Goal: Communication & Community: Participate in discussion

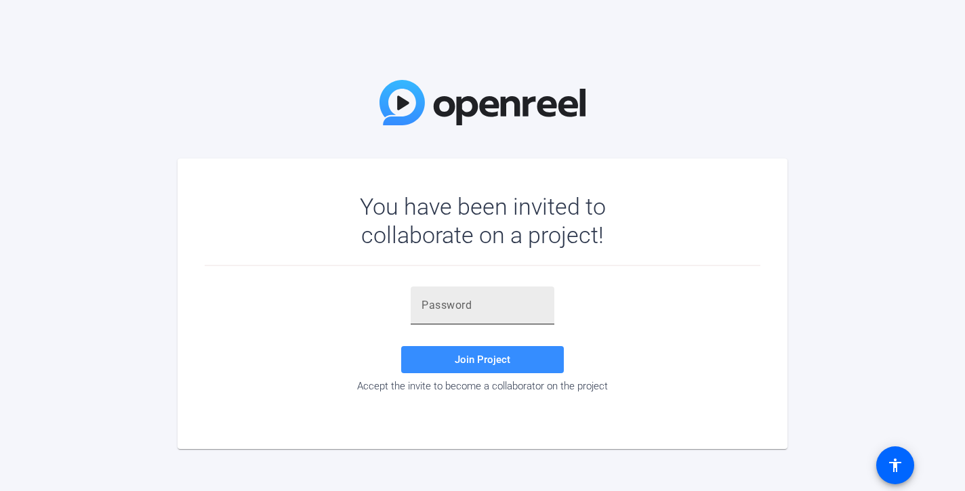
click at [503, 309] on input "text" at bounding box center [482, 305] width 122 height 16
paste input "en+Fo%"
type input "en+Fo%"
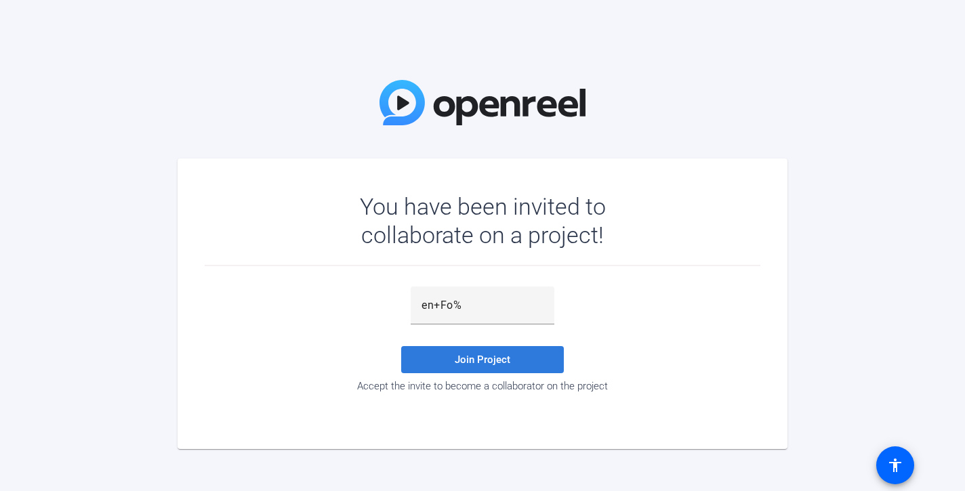
click at [509, 357] on span "Join Project" at bounding box center [483, 360] width 56 height 12
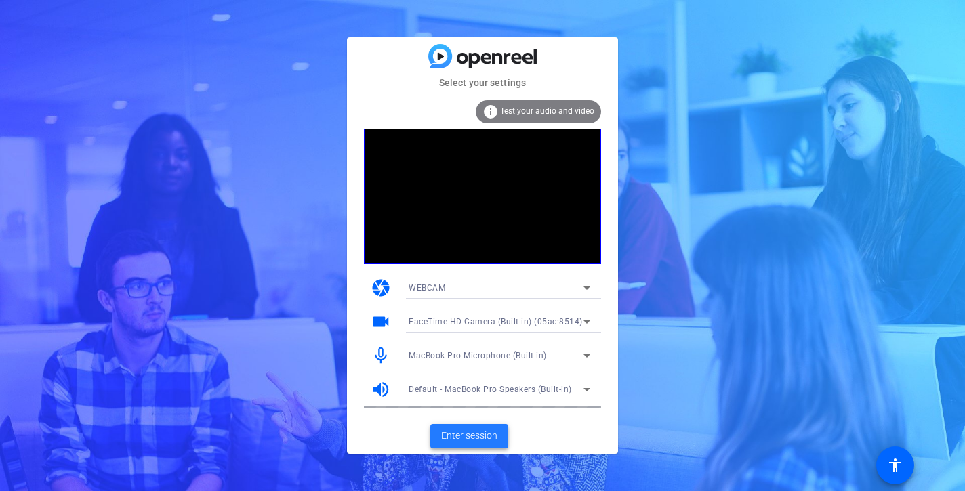
click at [478, 434] on span "Enter session" at bounding box center [469, 436] width 56 height 14
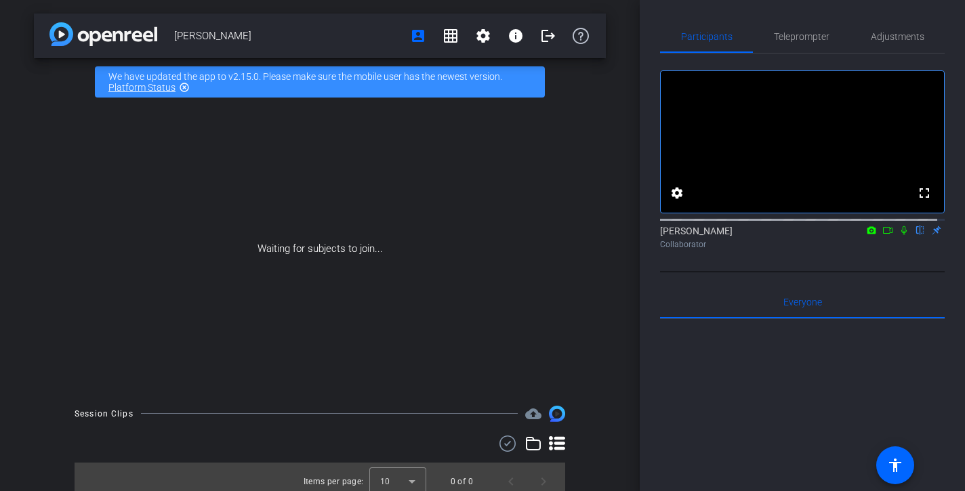
click at [882, 235] on icon at bounding box center [887, 230] width 11 height 9
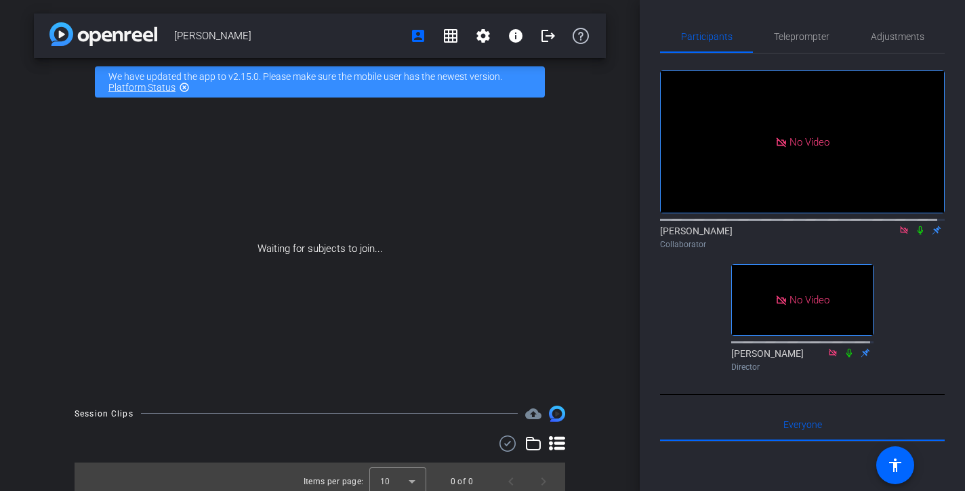
click at [900, 235] on icon at bounding box center [903, 230] width 11 height 9
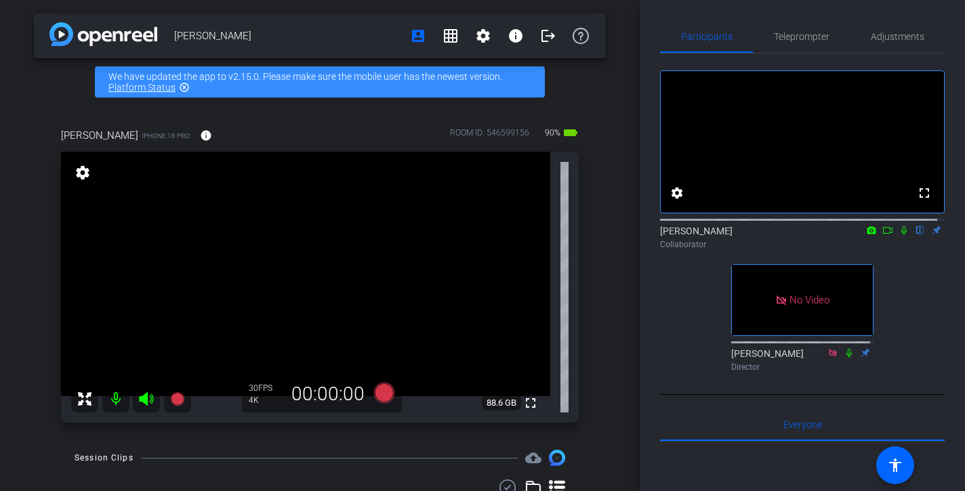
click at [884, 234] on icon at bounding box center [887, 230] width 9 height 7
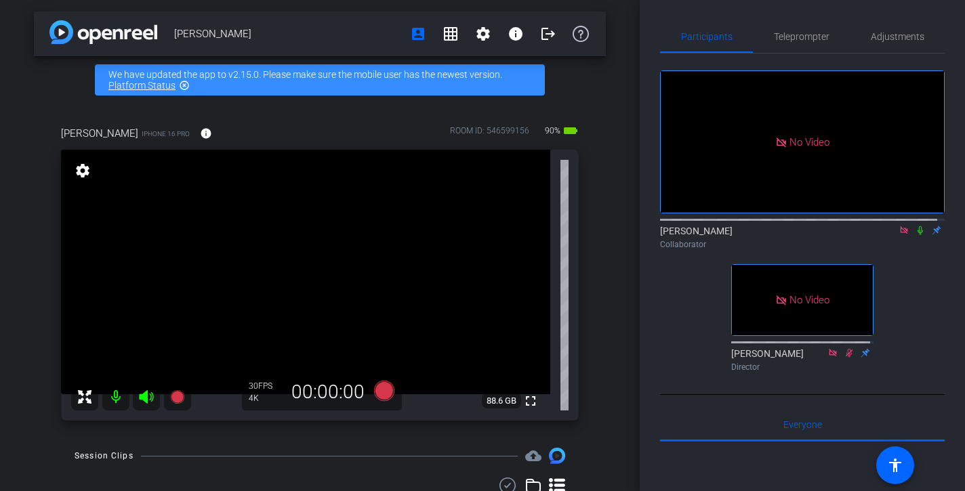
scroll to position [3, 0]
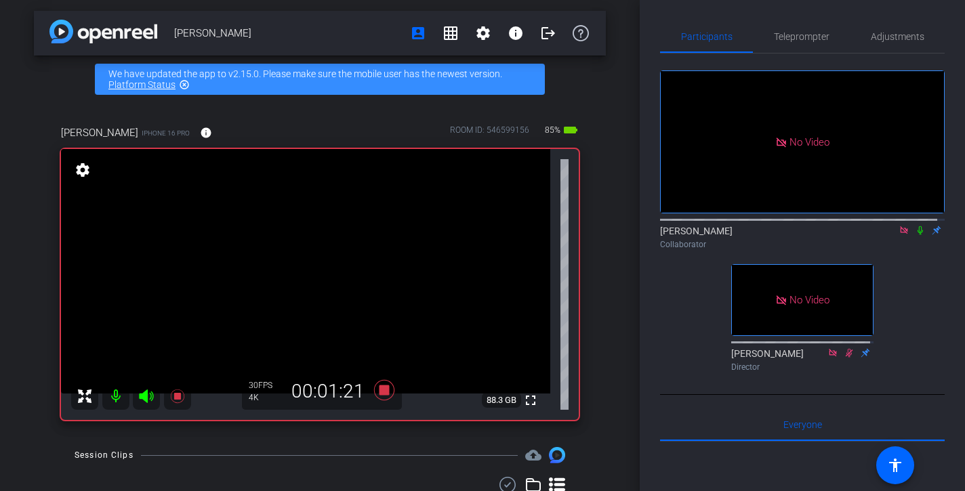
click at [914, 235] on icon at bounding box center [919, 230] width 11 height 9
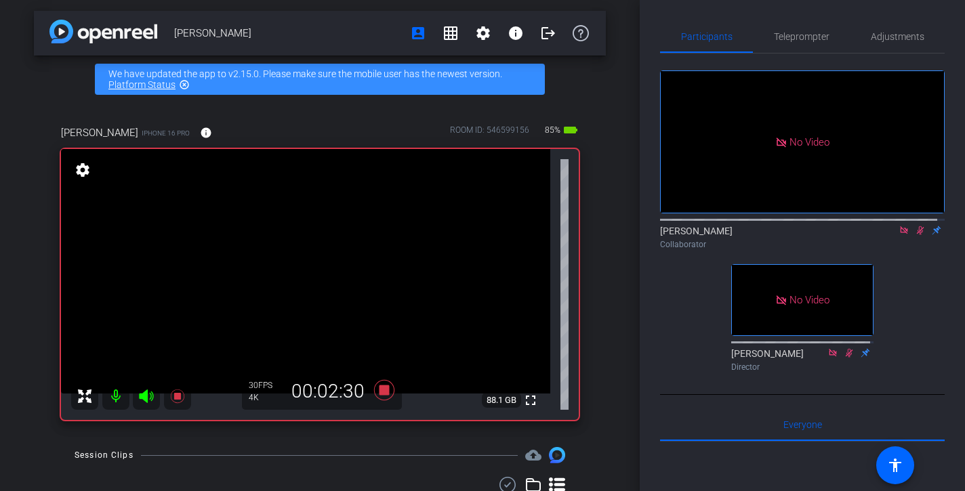
click at [914, 235] on icon at bounding box center [919, 230] width 11 height 9
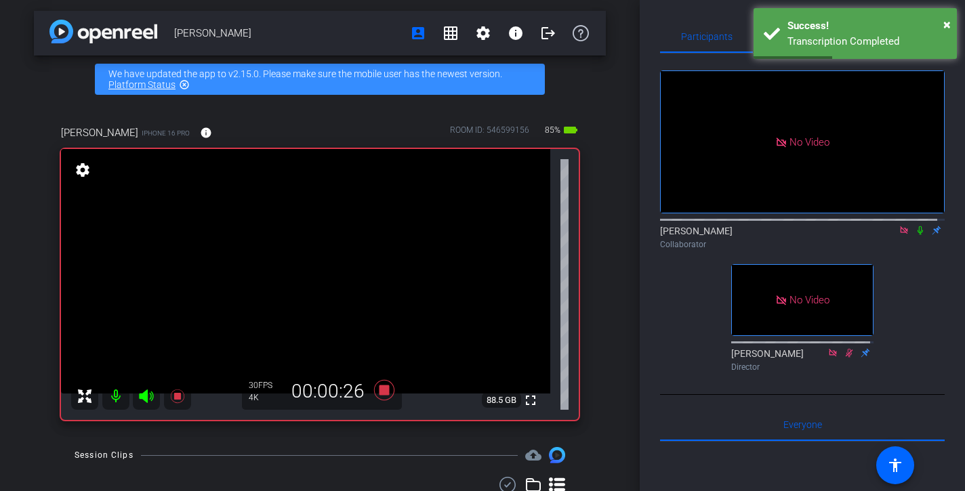
click at [917, 235] on icon at bounding box center [919, 230] width 5 height 9
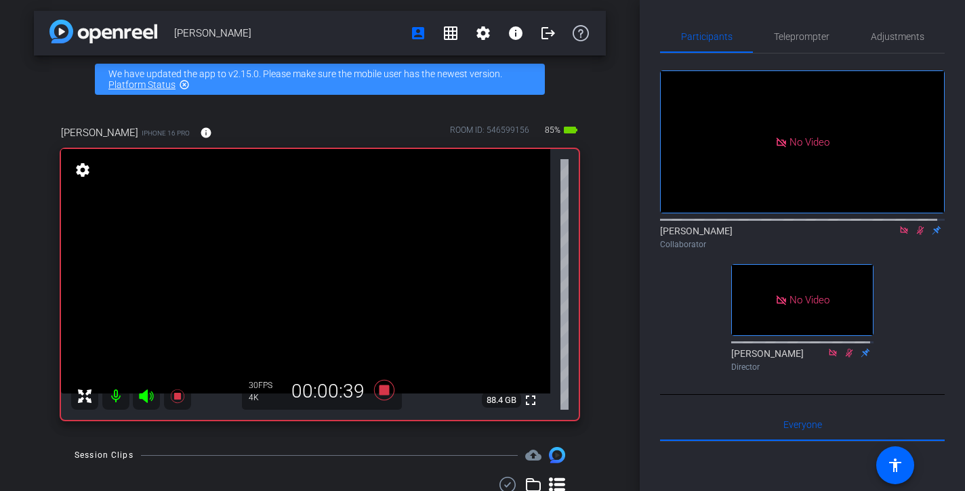
click at [916, 235] on icon at bounding box center [919, 230] width 7 height 9
click at [914, 235] on icon at bounding box center [919, 230] width 11 height 9
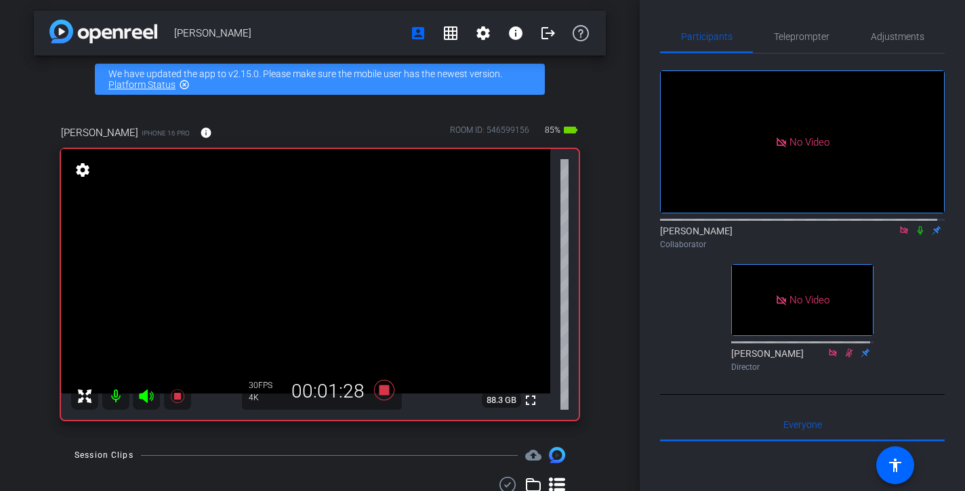
click at [917, 235] on icon at bounding box center [919, 230] width 5 height 9
click at [916, 235] on icon at bounding box center [919, 230] width 7 height 9
click at [917, 235] on icon at bounding box center [919, 230] width 5 height 9
click at [916, 235] on icon at bounding box center [919, 230] width 7 height 9
click at [917, 235] on icon at bounding box center [919, 230] width 5 height 9
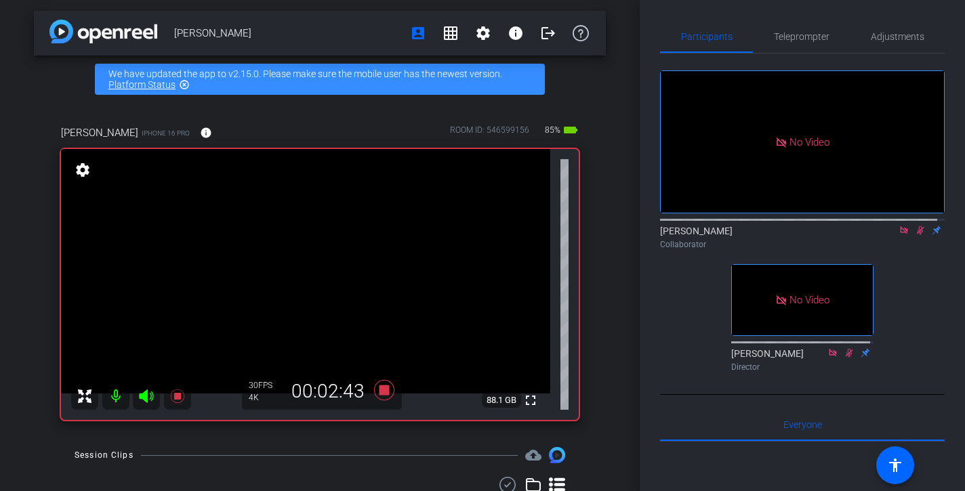
click at [916, 235] on icon at bounding box center [919, 230] width 7 height 9
click at [917, 235] on icon at bounding box center [919, 230] width 5 height 9
click at [916, 235] on icon at bounding box center [919, 230] width 7 height 9
click at [917, 235] on icon at bounding box center [919, 230] width 5 height 9
click at [916, 235] on icon at bounding box center [919, 230] width 7 height 9
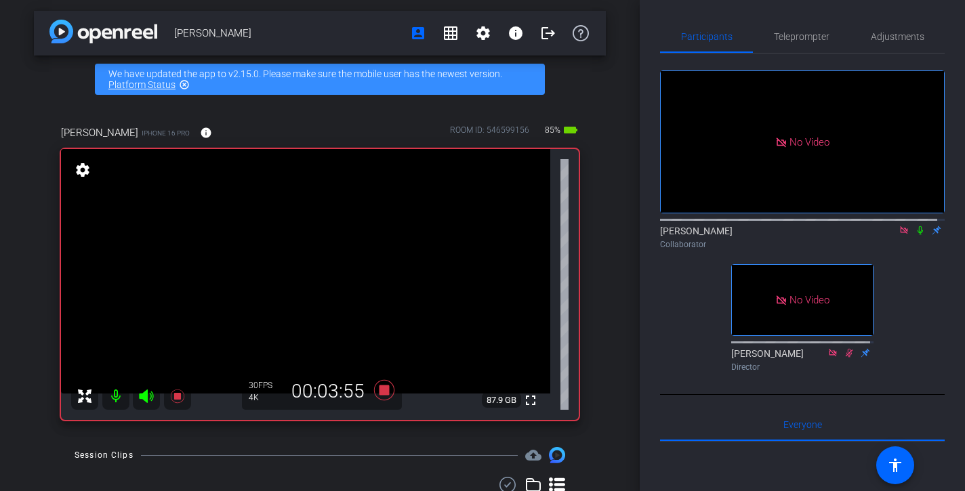
click at [917, 235] on icon at bounding box center [919, 230] width 5 height 9
click at [916, 235] on icon at bounding box center [919, 230] width 7 height 9
click at [915, 235] on icon at bounding box center [919, 230] width 11 height 9
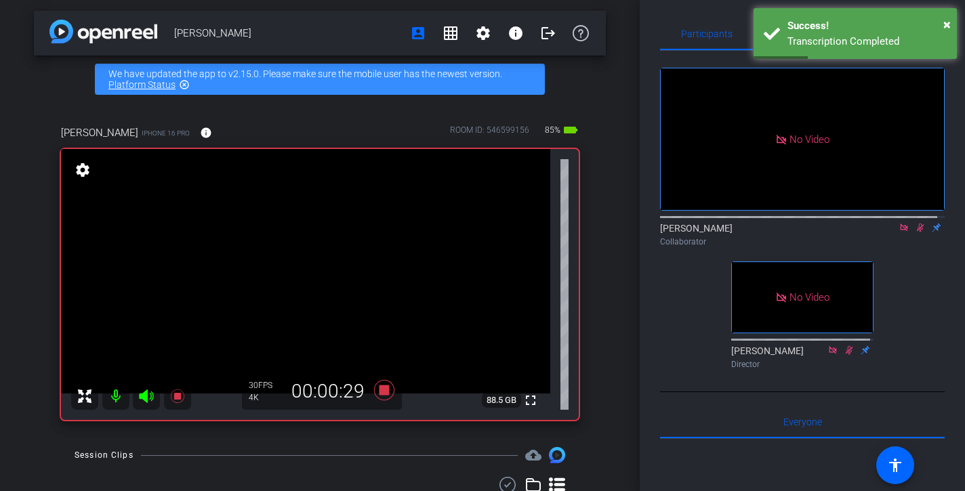
click at [918, 234] on mat-icon at bounding box center [920, 227] width 16 height 12
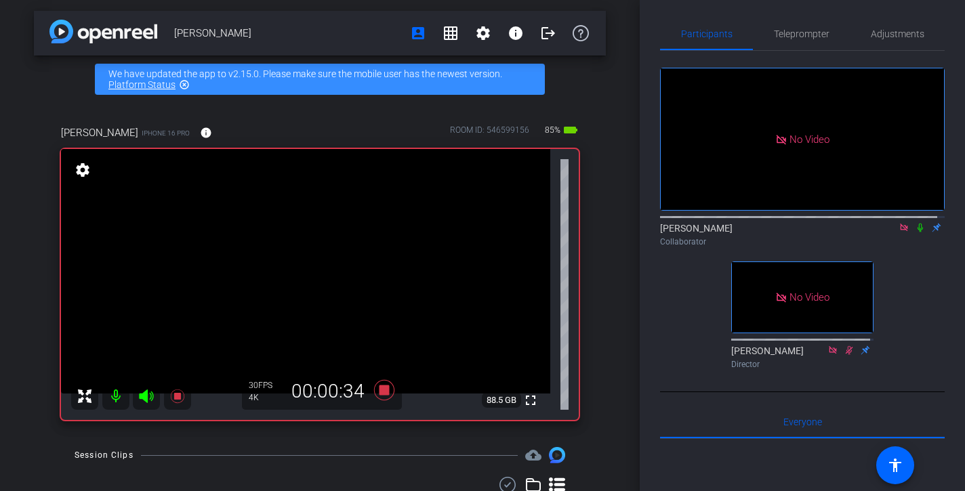
click at [914, 232] on icon at bounding box center [919, 227] width 11 height 9
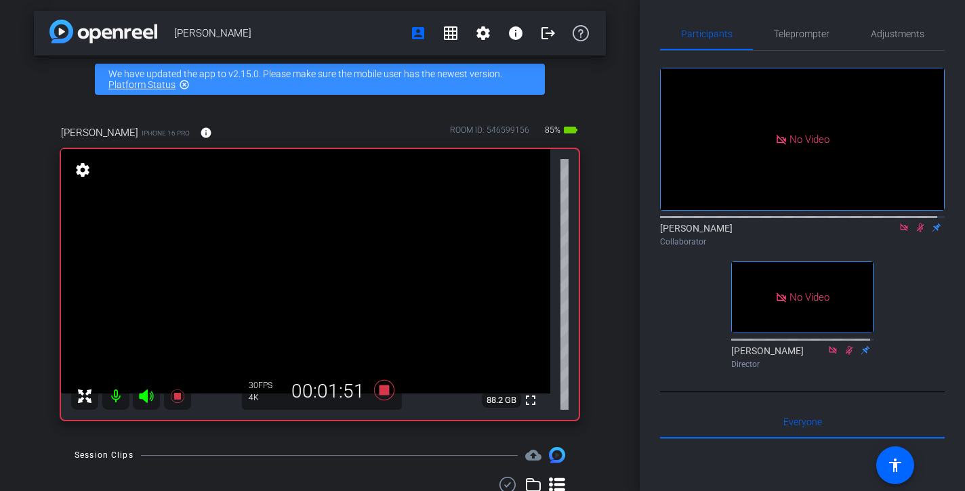
click at [914, 232] on icon at bounding box center [919, 227] width 11 height 9
click at [917, 232] on icon at bounding box center [919, 228] width 5 height 9
click at [916, 232] on icon at bounding box center [919, 228] width 7 height 9
click at [917, 232] on icon at bounding box center [919, 228] width 5 height 9
click at [914, 232] on icon at bounding box center [919, 227] width 11 height 9
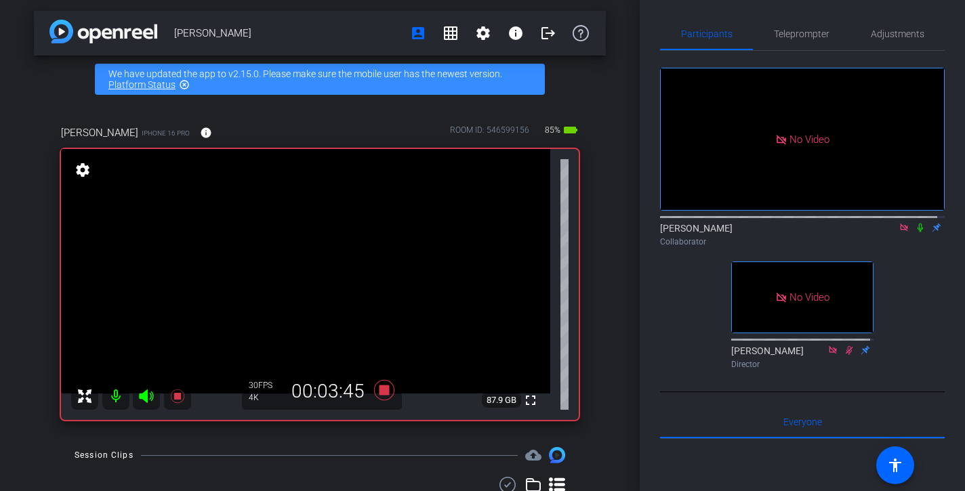
click at [914, 232] on icon at bounding box center [919, 227] width 11 height 9
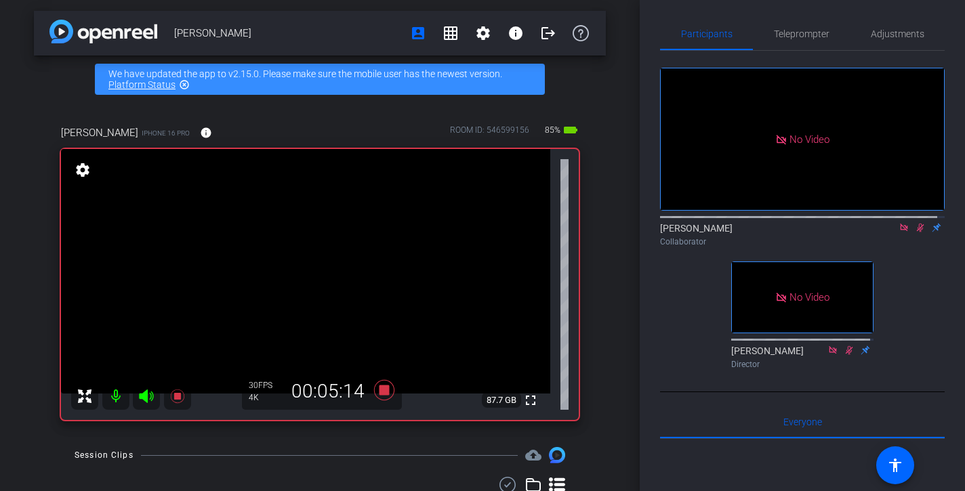
click at [914, 232] on icon at bounding box center [919, 227] width 11 height 9
click at [912, 234] on mat-icon at bounding box center [920, 227] width 16 height 12
click at [914, 232] on icon at bounding box center [919, 227] width 11 height 9
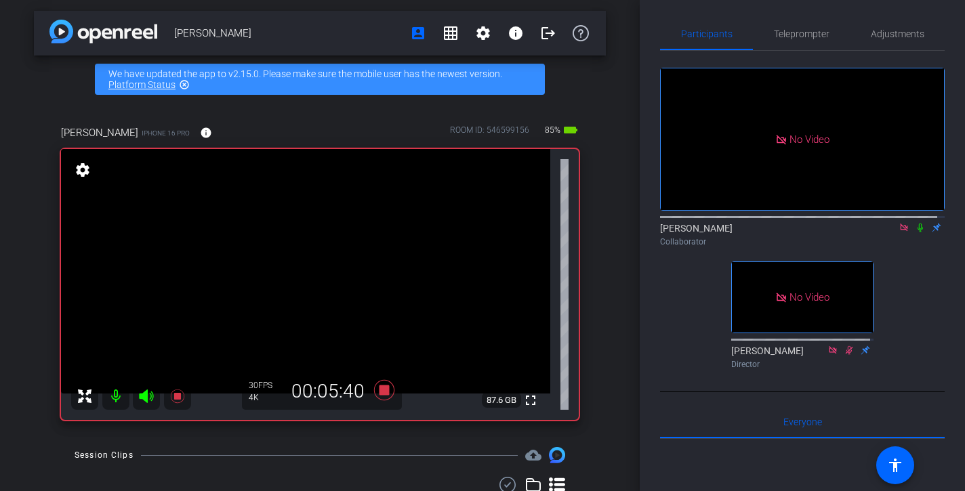
click at [914, 232] on icon at bounding box center [919, 227] width 11 height 9
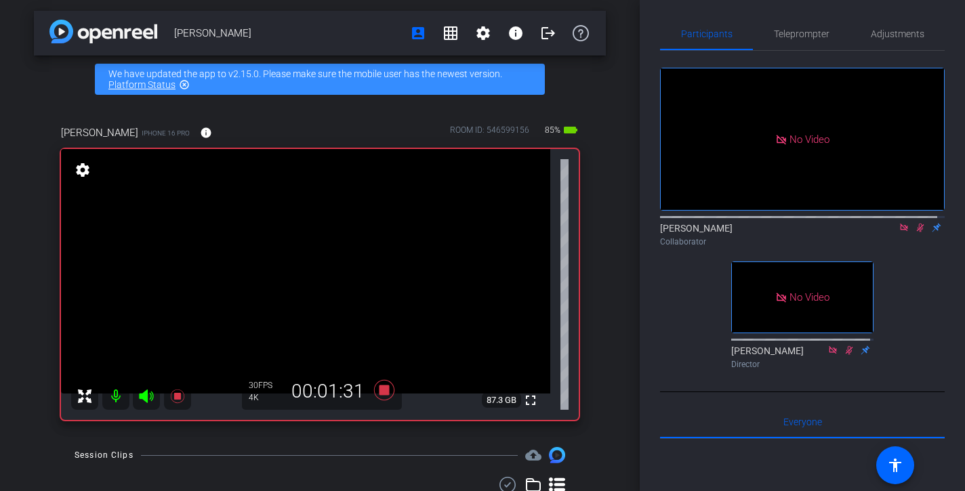
click at [914, 232] on icon at bounding box center [919, 227] width 11 height 9
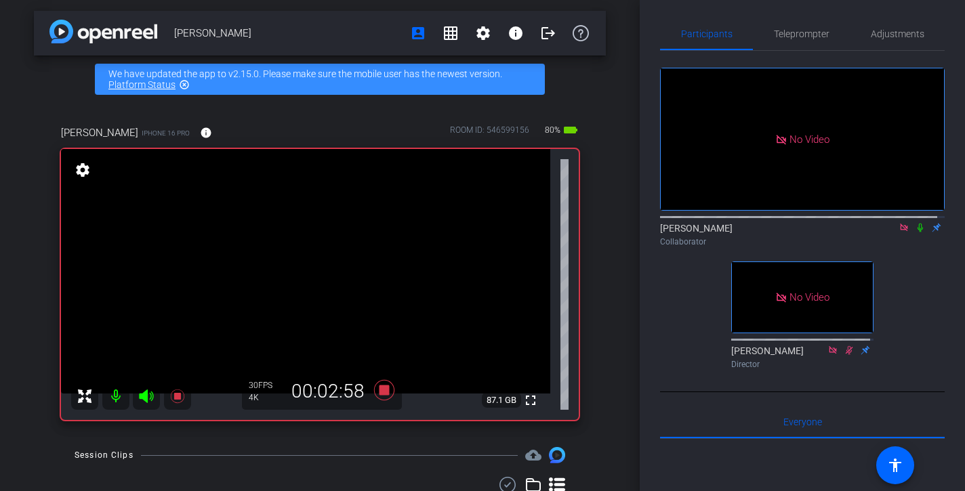
click at [914, 232] on icon at bounding box center [919, 227] width 11 height 9
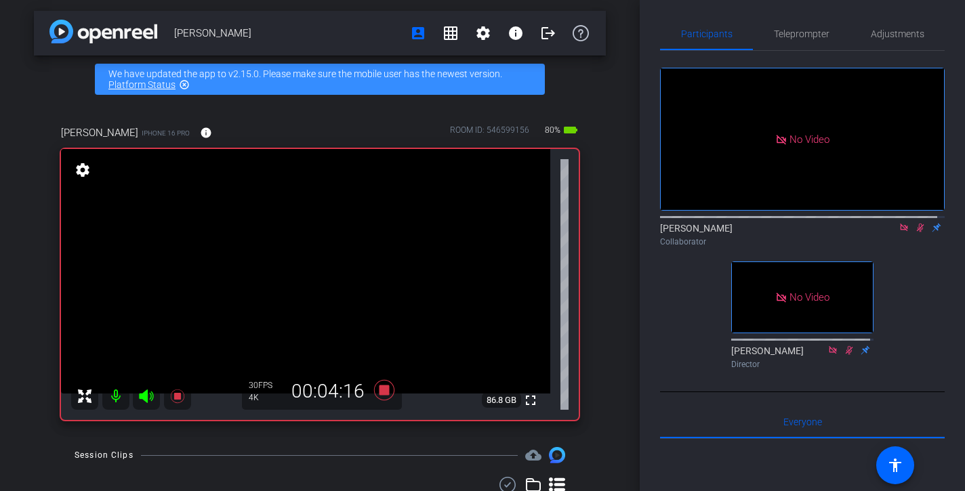
click at [914, 232] on icon at bounding box center [919, 227] width 11 height 9
click at [917, 232] on icon at bounding box center [919, 228] width 5 height 9
click at [916, 232] on icon at bounding box center [919, 228] width 7 height 9
click at [917, 232] on icon at bounding box center [919, 228] width 5 height 9
click at [916, 232] on icon at bounding box center [919, 228] width 7 height 9
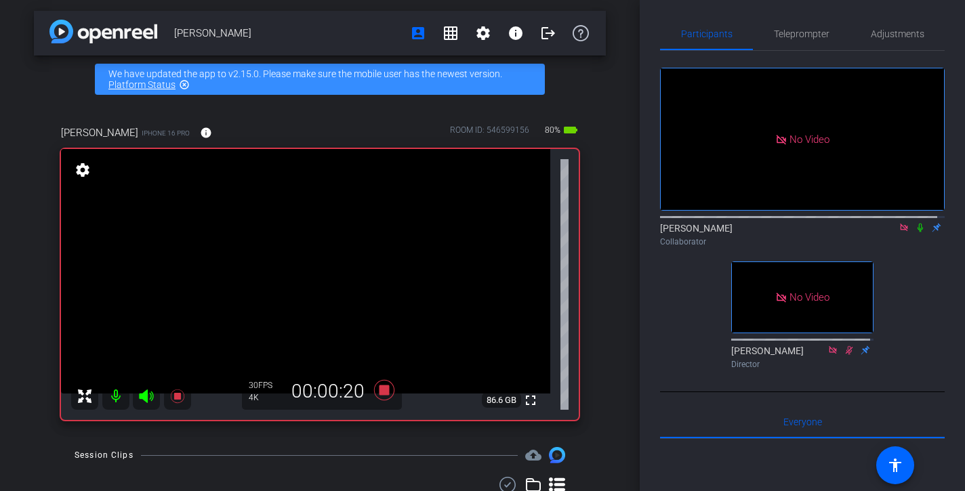
click at [917, 232] on icon at bounding box center [919, 228] width 5 height 9
click at [916, 232] on icon at bounding box center [919, 228] width 7 height 9
click at [914, 232] on icon at bounding box center [919, 227] width 11 height 9
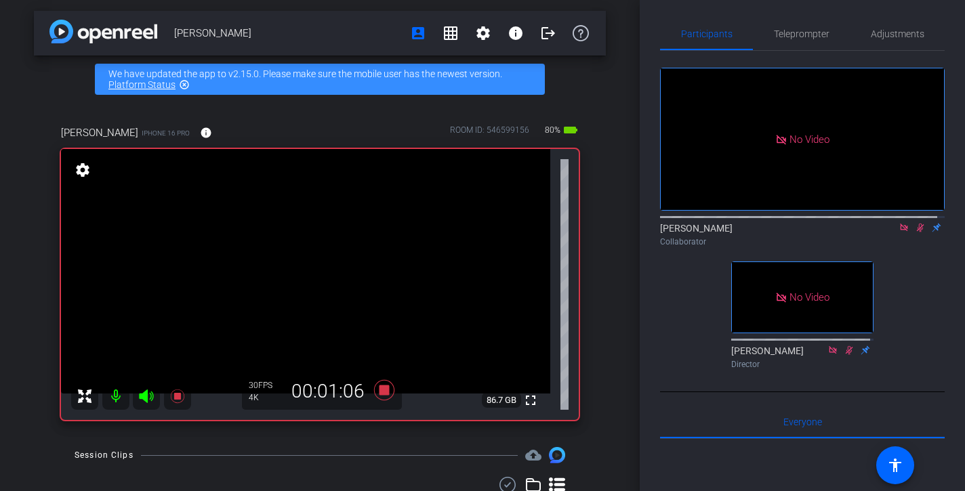
click at [914, 232] on icon at bounding box center [919, 227] width 11 height 9
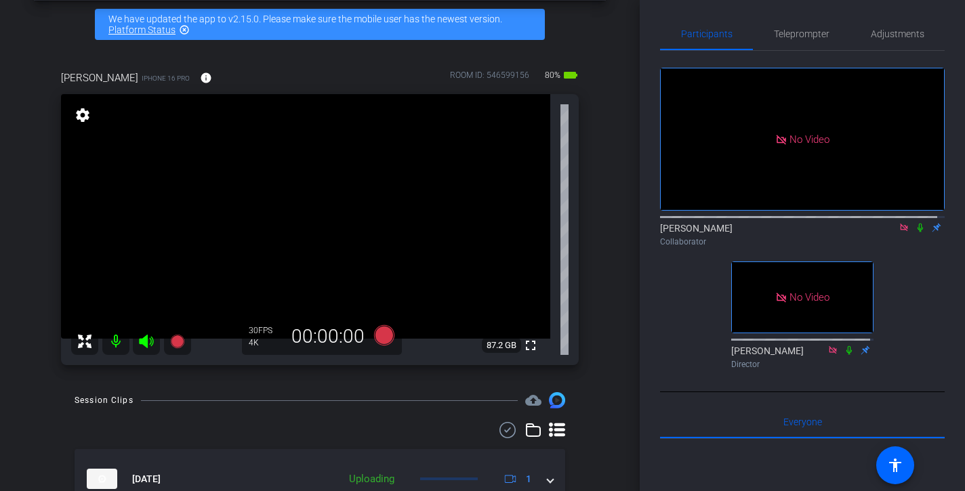
scroll to position [0, 0]
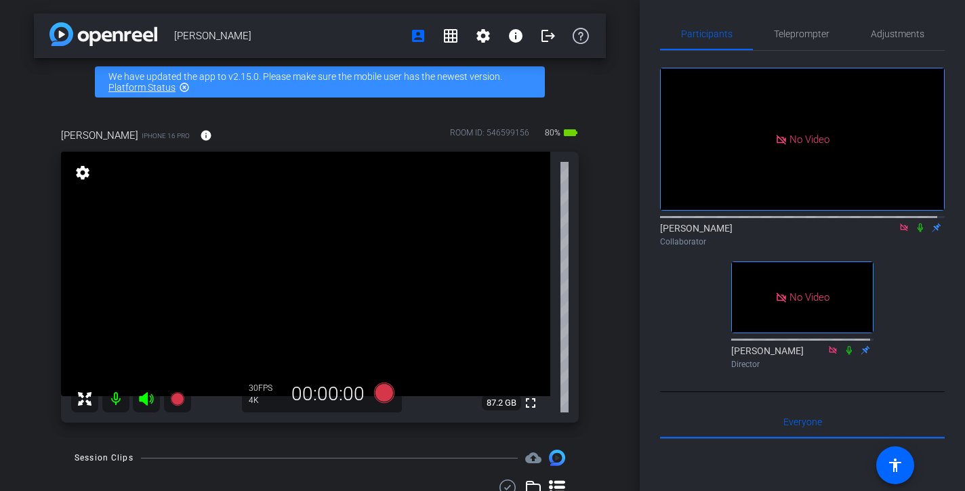
click at [900, 232] on icon at bounding box center [903, 227] width 11 height 9
click at [613, 268] on div "[PERSON_NAME] account_box grid_on settings info logout We have updated the app …" at bounding box center [319, 245] width 639 height 491
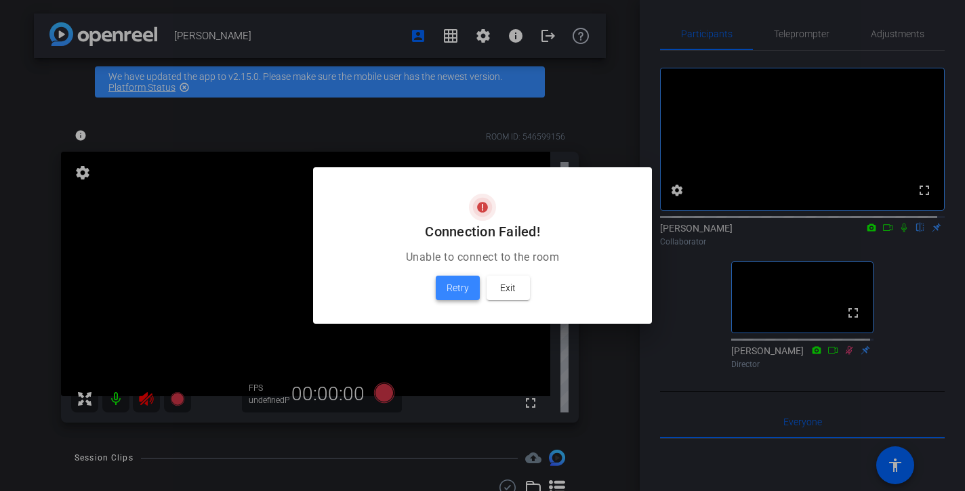
click at [457, 292] on span "Retry" at bounding box center [457, 288] width 22 height 16
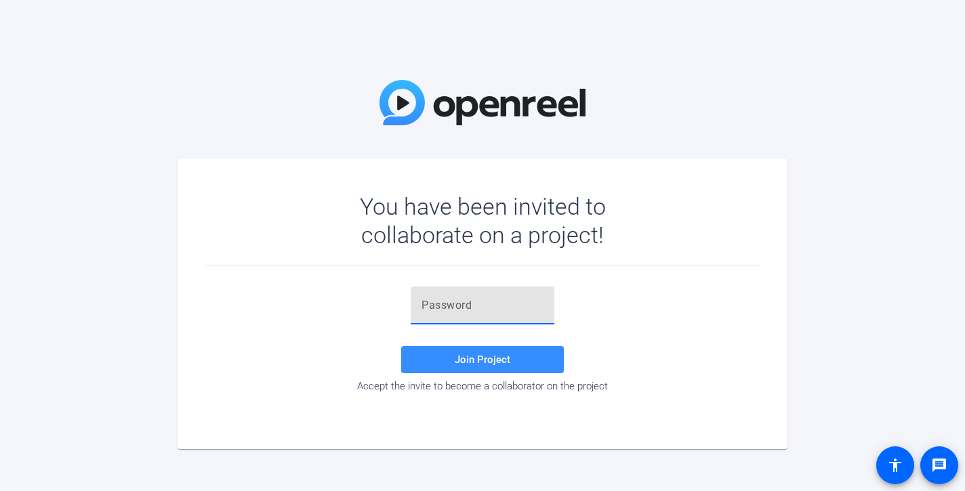
click at [494, 301] on input "text" at bounding box center [482, 305] width 122 height 16
type input "en+Fo%"
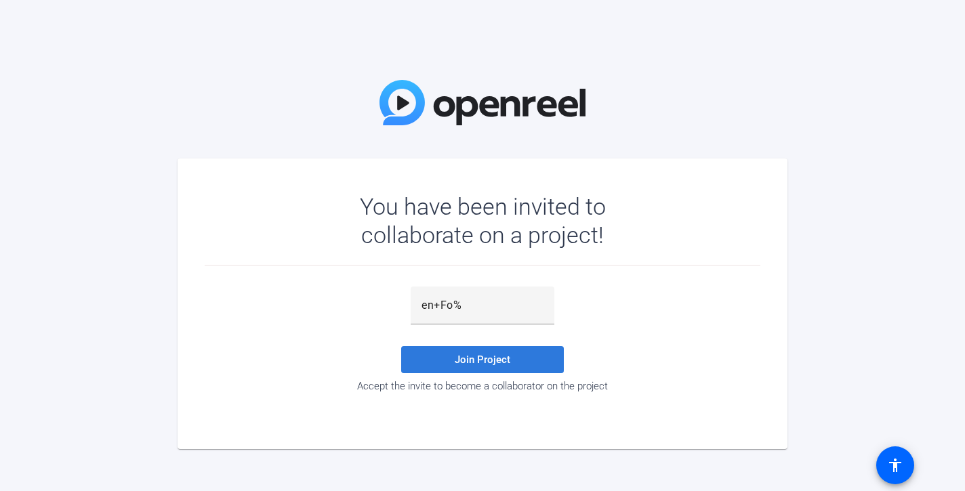
click at [496, 360] on span "Join Project" at bounding box center [483, 360] width 56 height 12
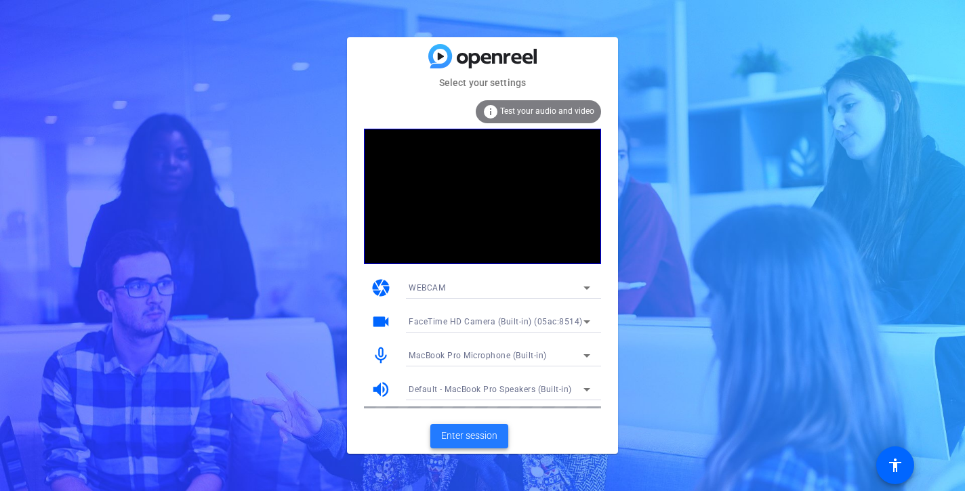
click at [490, 434] on span "Enter session" at bounding box center [469, 436] width 56 height 14
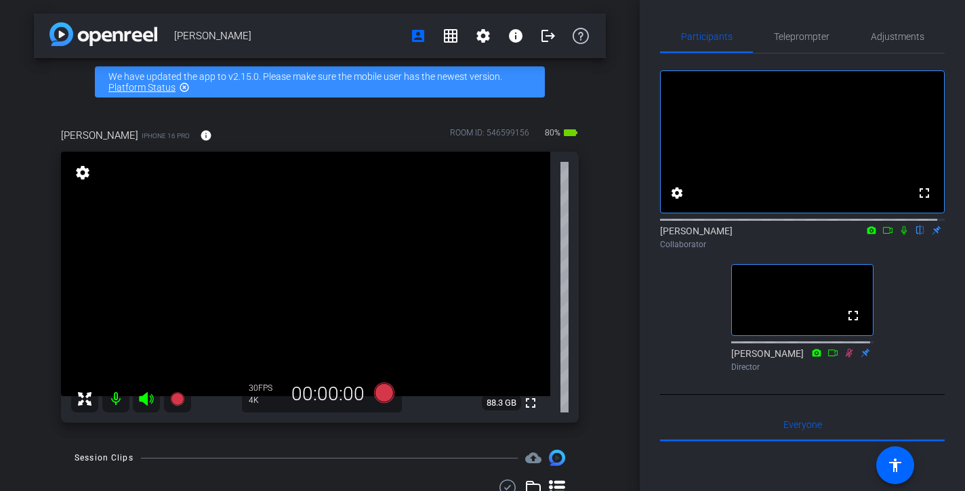
click at [604, 369] on div "Nicole Browne account_box grid_on settings info logout We have updated the app …" at bounding box center [319, 245] width 639 height 491
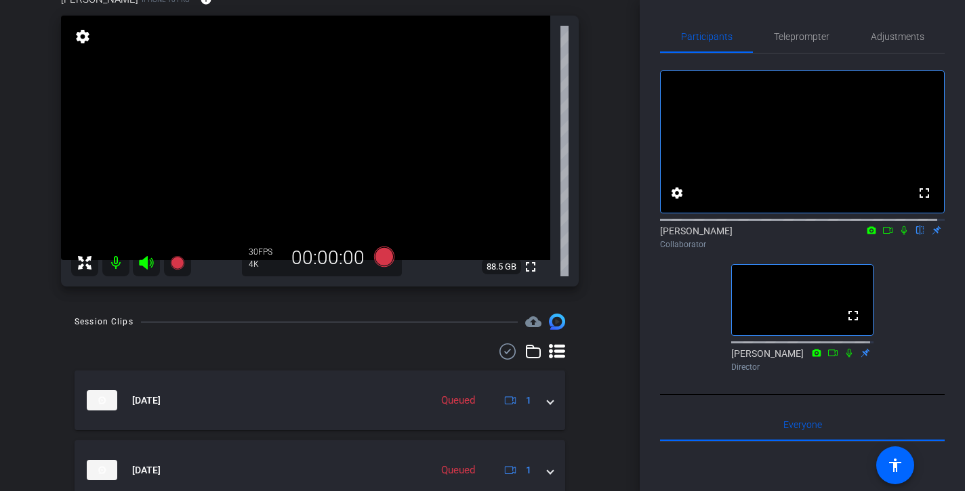
scroll to position [135, 0]
